Goal: Task Accomplishment & Management: Manage account settings

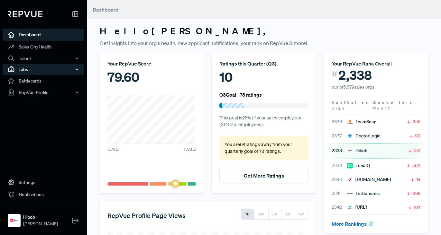
click at [30, 70] on div "Jobs" at bounding box center [44, 69] width 82 height 11
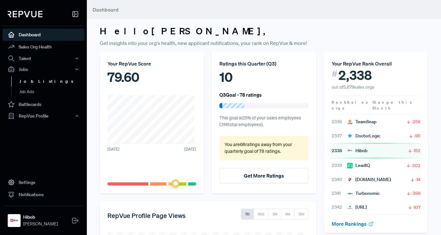
click at [40, 85] on link "Job Listings" at bounding box center [52, 81] width 82 height 10
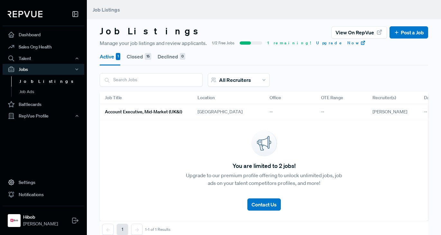
click at [237, 119] on div "[GEOGRAPHIC_DATA]" at bounding box center [228, 112] width 72 height 16
click at [175, 102] on div "Job Title" at bounding box center [146, 98] width 93 height 12
click at [165, 111] on h6 "Account Executive, Mid-market (UK&I)" at bounding box center [143, 111] width 77 height 5
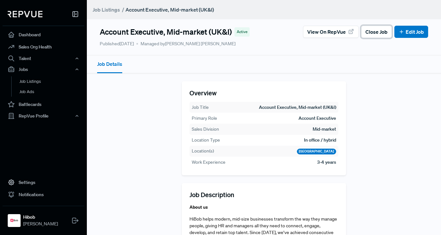
click at [365, 34] on span "Close Job" at bounding box center [376, 32] width 22 height 8
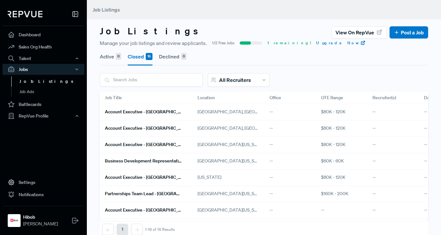
click at [37, 83] on link "Job Listings" at bounding box center [52, 81] width 82 height 10
click at [139, 63] on button "Closed 16" at bounding box center [140, 57] width 25 height 18
click at [140, 58] on button "Closed 16" at bounding box center [140, 57] width 25 height 18
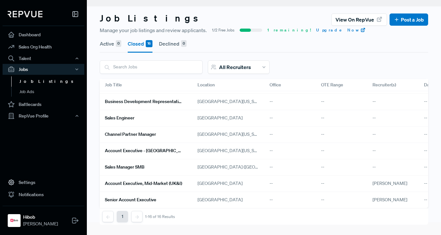
scroll to position [150, 0]
click at [245, 193] on div "[GEOGRAPHIC_DATA]" at bounding box center [228, 200] width 72 height 16
click at [140, 196] on link "Senior Account Executive" at bounding box center [143, 200] width 77 height 11
